Goal: Entertainment & Leisure: Consume media (video, audio)

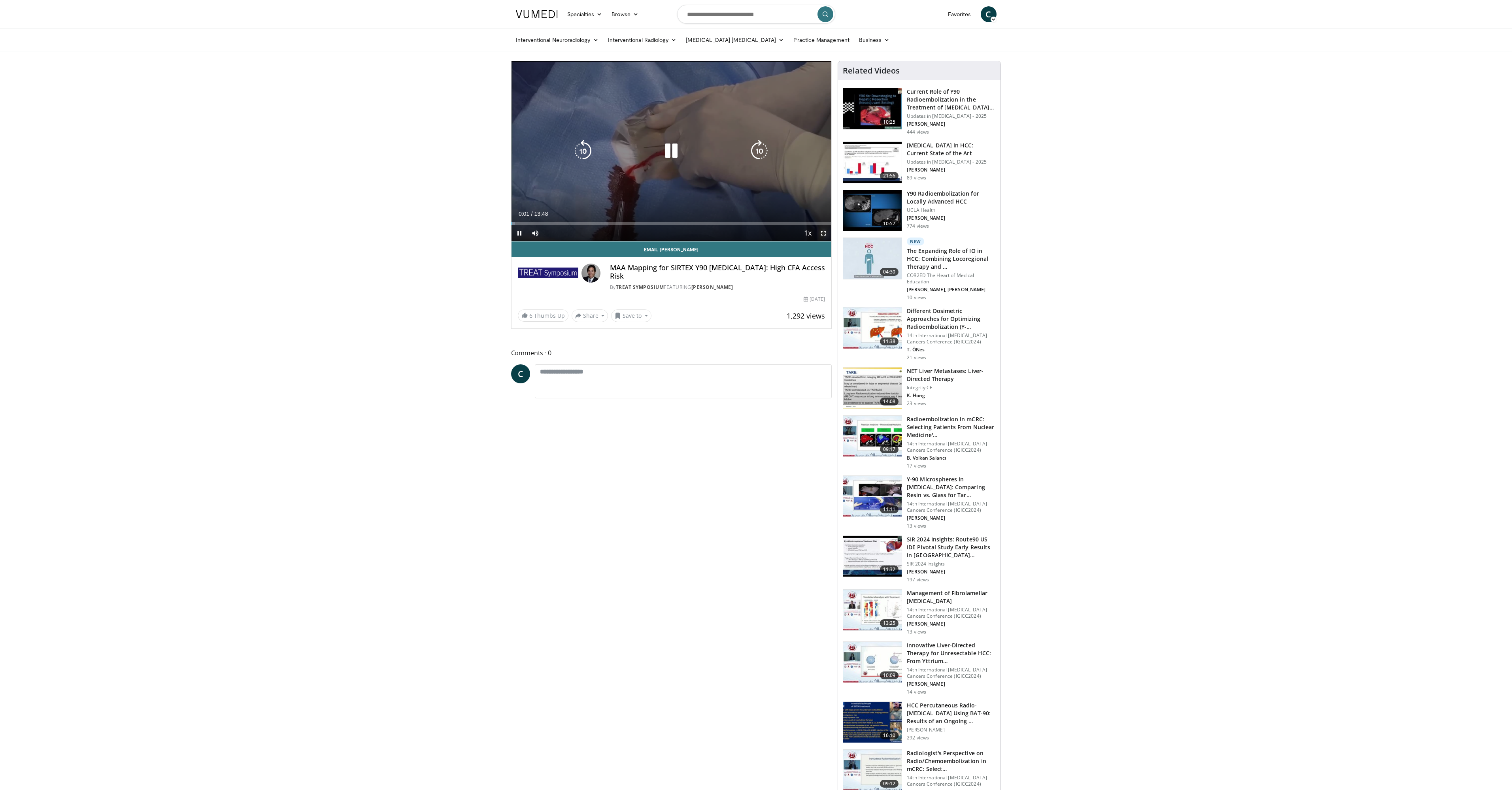
drag, startPoint x: 822, startPoint y: 232, endPoint x: 822, endPoint y: 280, distance: 48.0
click at [822, 232] on span "Video Player" at bounding box center [823, 233] width 16 height 16
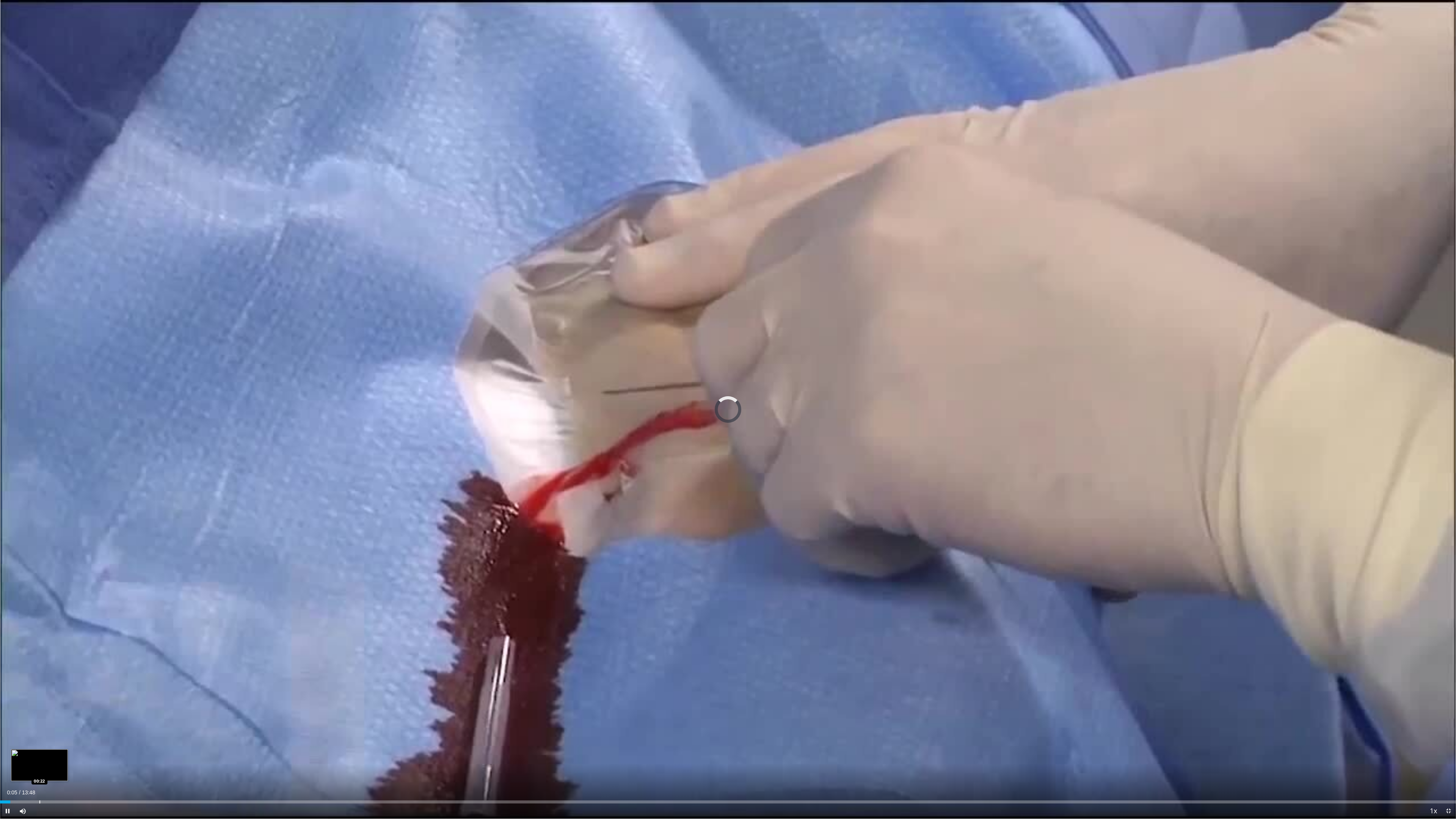
click at [41, 757] on div "Loaded : 0.00% 00:05 00:22" at bounding box center [728, 800] width 1456 height 7
click at [10, 757] on span "Video Player" at bounding box center [7, 811] width 15 height 15
click at [57, 757] on div "Current Time 0:23 / Duration 13:48 Play Skip Backward Skip Forward Mute Loaded …" at bounding box center [728, 811] width 1456 height 15
click at [7, 757] on span "Video Player" at bounding box center [7, 811] width 15 height 15
click at [61, 757] on div "Loaded : 9.63% 00:34 00:34" at bounding box center [728, 800] width 1456 height 7
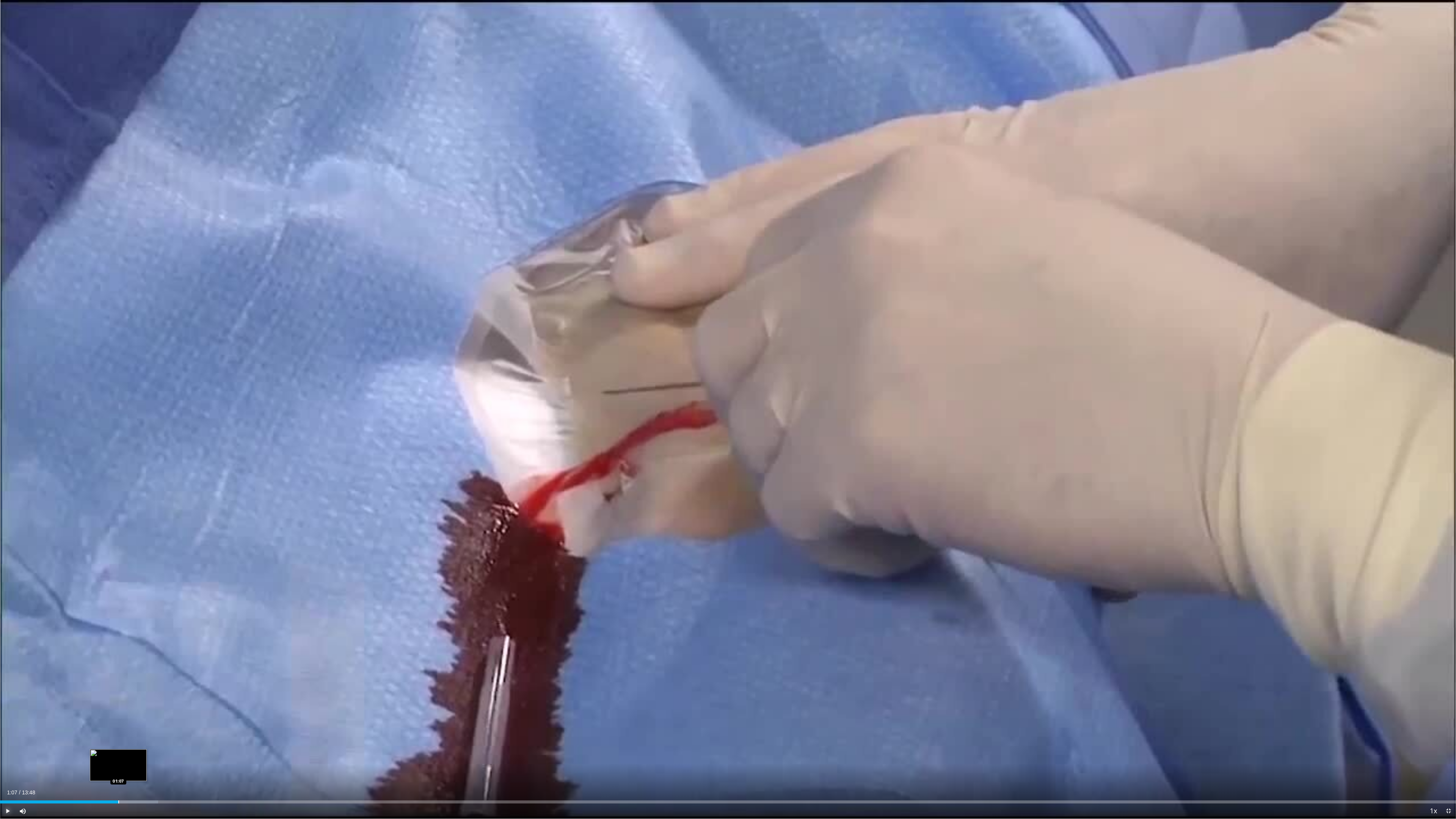
click at [118, 757] on div "Progress Bar" at bounding box center [118, 801] width 1 height 3
click at [219, 757] on div "Current Time 1:25 / Duration 13:48 Pause Skip Backward Skip Forward Mute 23% Lo…" at bounding box center [728, 811] width 1456 height 15
click at [187, 757] on div "Progress Bar" at bounding box center [187, 801] width 1 height 3
click at [168, 757] on div "Loaded : 0.00% 01:48 01:36" at bounding box center [728, 801] width 1456 height 3
click at [241, 757] on div "Progress Bar" at bounding box center [241, 801] width 1 height 3
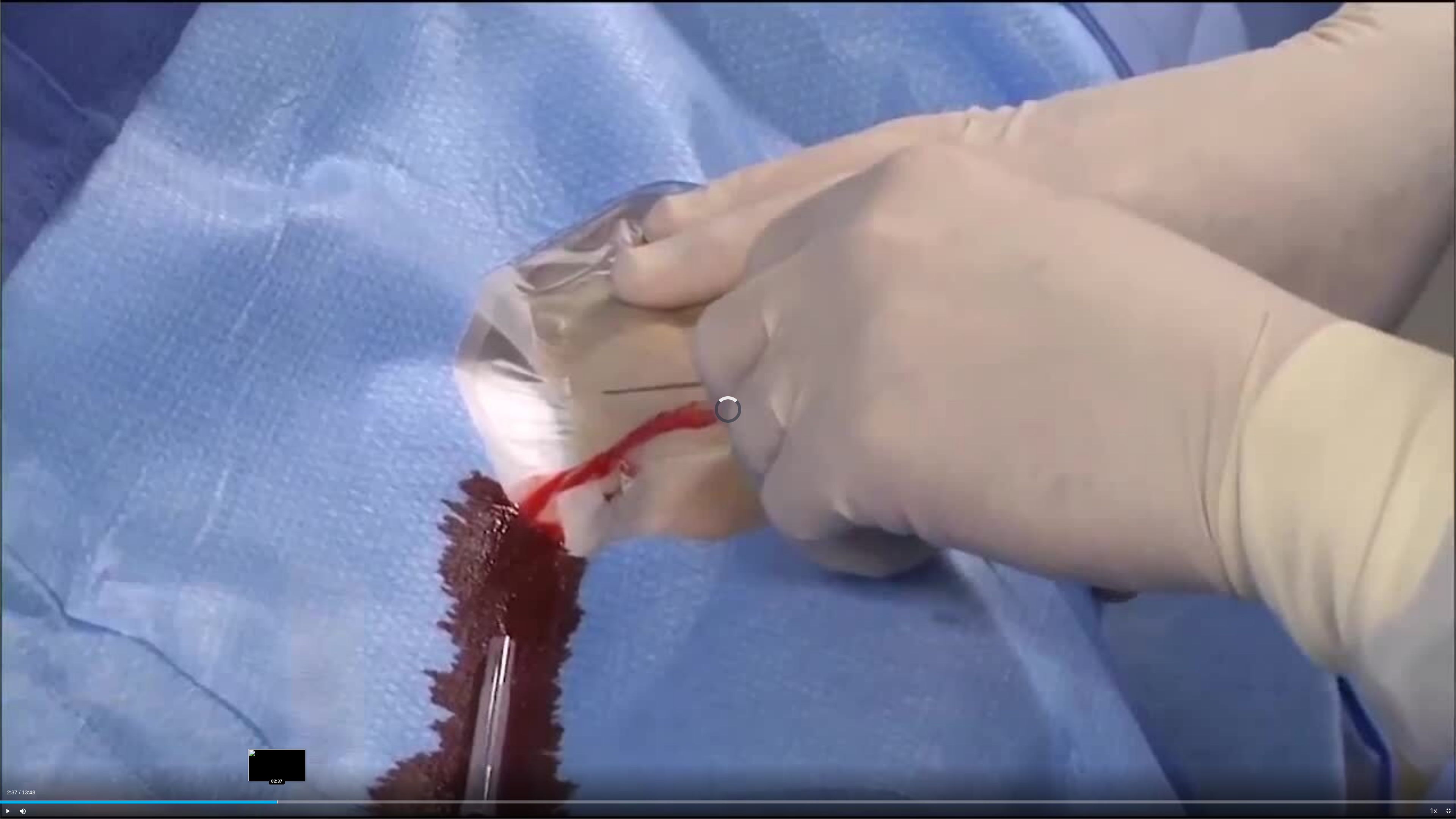
click at [277, 757] on div "Progress Bar" at bounding box center [277, 801] width 1 height 3
click at [309, 757] on div "Current Time 2:41 / Duration 13:48 Pause Skip Backward Skip Forward Mute 23% Lo…" at bounding box center [728, 811] width 1456 height 15
click at [317, 757] on div "Progress Bar" at bounding box center [317, 801] width 1 height 3
click at [6, 757] on span "Video Player" at bounding box center [7, 811] width 15 height 15
click at [8, 757] on span "Video Player" at bounding box center [7, 811] width 15 height 15
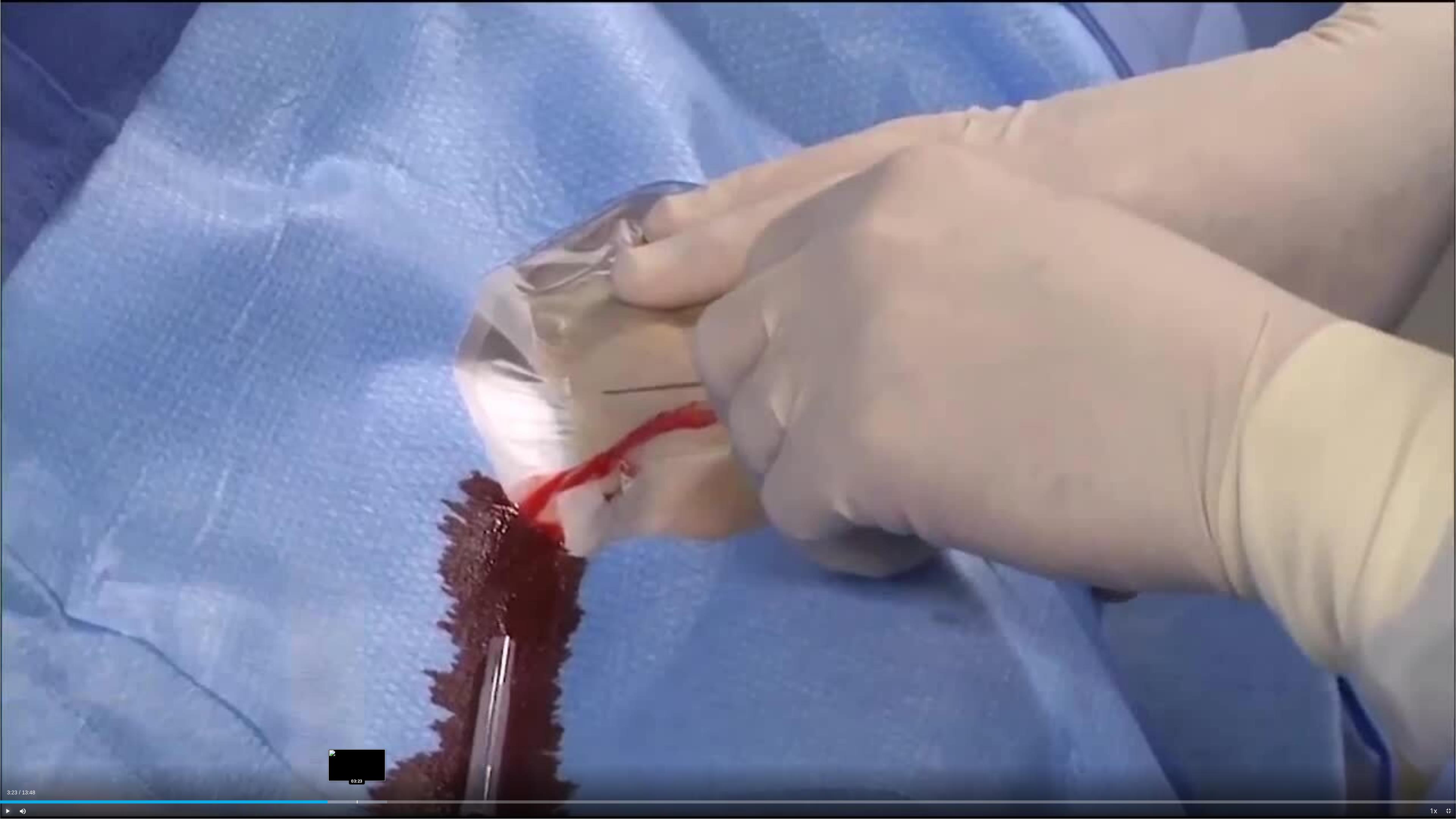
click at [357, 757] on div "Progress Bar" at bounding box center [357, 801] width 1 height 3
click at [6, 757] on span "Video Player" at bounding box center [7, 811] width 15 height 15
click at [8, 757] on span "Video Player" at bounding box center [7, 811] width 15 height 15
click at [457, 757] on div "Loaded : 29.00% 04:19 04:19" at bounding box center [728, 801] width 1456 height 3
click at [469, 757] on div "Loaded : 0.00% 04:26 04:26" at bounding box center [728, 800] width 1456 height 7
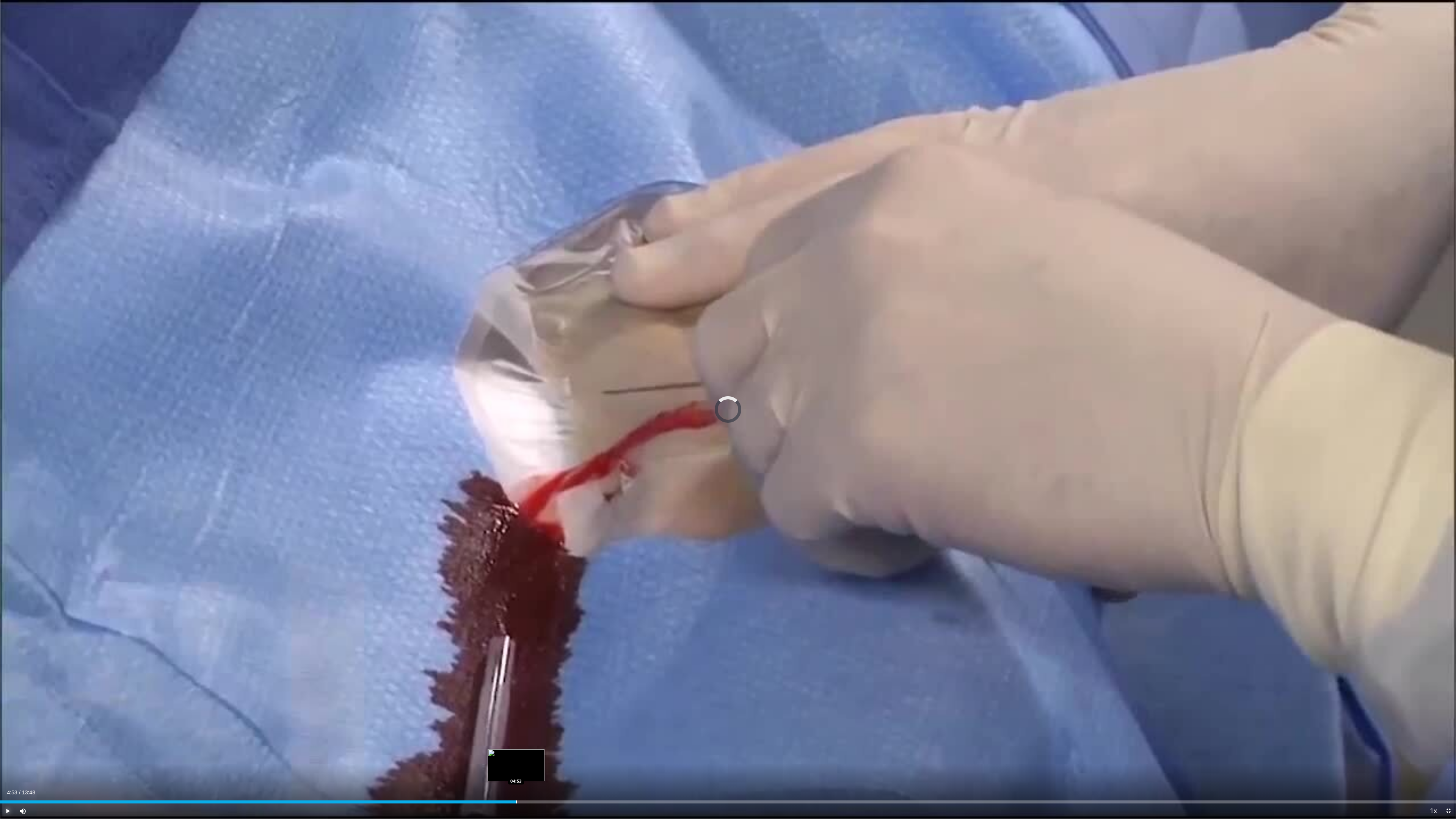
click at [516, 757] on div "Loaded : 0.00% 04:26 04:53" at bounding box center [728, 800] width 1456 height 7
click at [8, 757] on span "Video Player" at bounding box center [7, 811] width 15 height 15
